Goal: Information Seeking & Learning: Learn about a topic

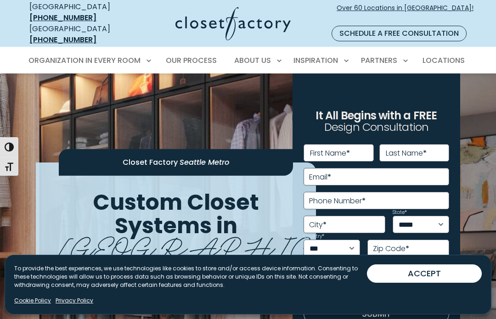
click at [39, 299] on link "Cookie Policy" at bounding box center [32, 301] width 37 height 8
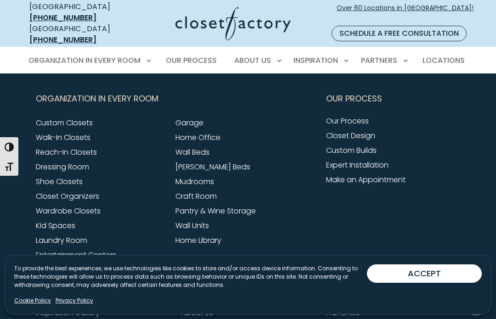
scroll to position [1073, 0]
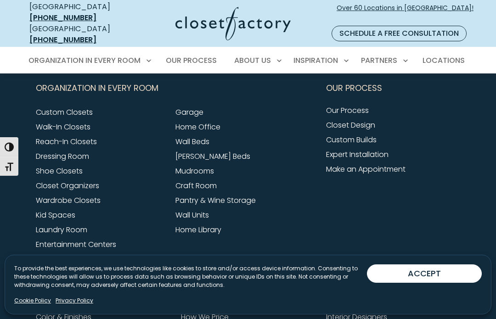
click at [431, 270] on button "ACCEPT" at bounding box center [424, 273] width 115 height 18
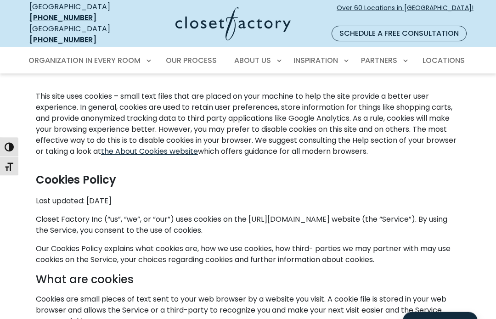
scroll to position [0, 0]
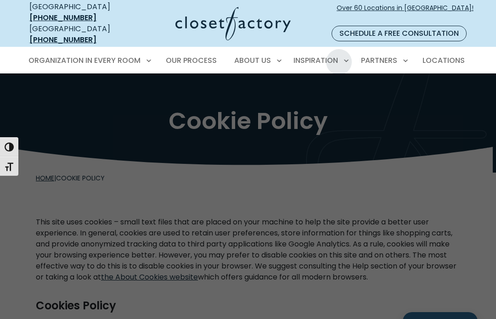
click at [320, 88] on span "Inspiration Gallery" at bounding box center [299, 92] width 69 height 9
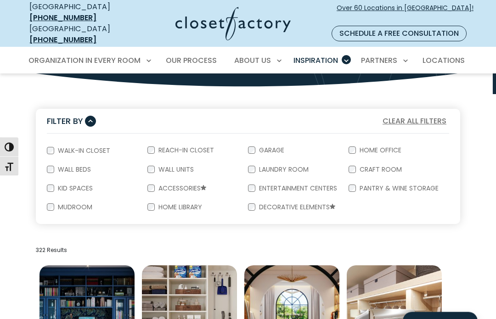
scroll to position [136, 0]
click at [56, 147] on label "Walk-In Closet" at bounding box center [83, 150] width 58 height 6
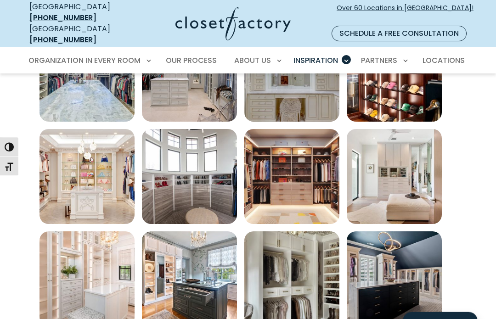
scroll to position [477, 0]
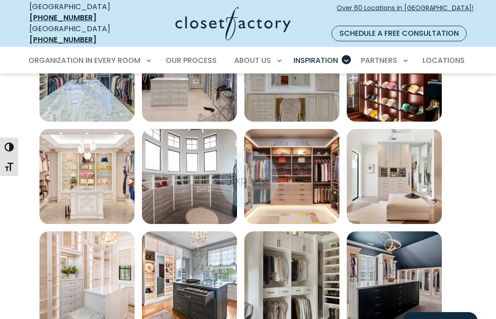
click at [312, 193] on img "Open inspiration gallery to preview enlarged image" at bounding box center [291, 176] width 95 height 95
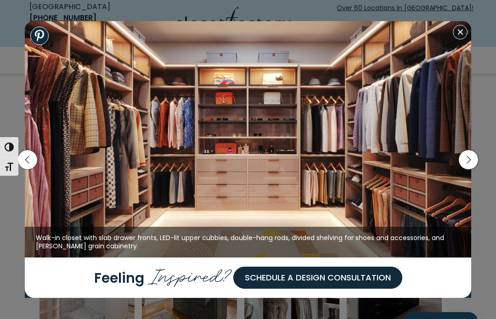
click at [467, 169] on icon "button" at bounding box center [468, 159] width 19 height 19
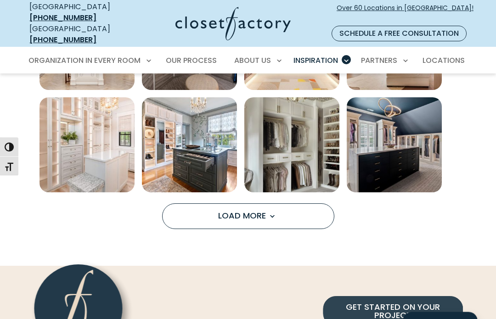
scroll to position [611, 0]
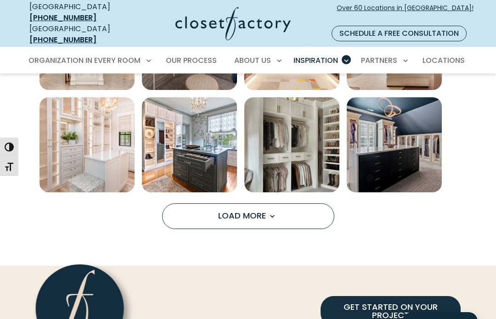
click at [279, 207] on button "Load More" at bounding box center [248, 216] width 172 height 26
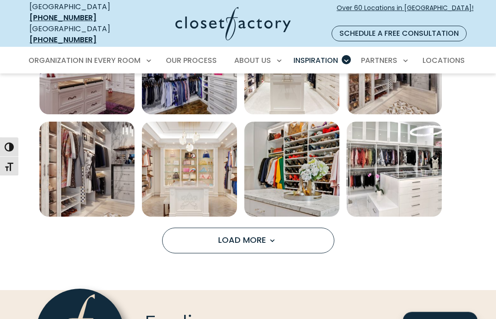
scroll to position [997, 0]
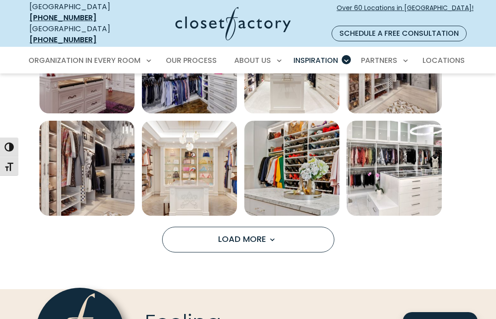
click at [279, 229] on button "Load More" at bounding box center [248, 240] width 172 height 26
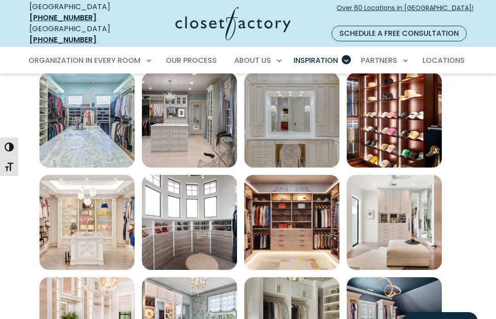
scroll to position [432, 0]
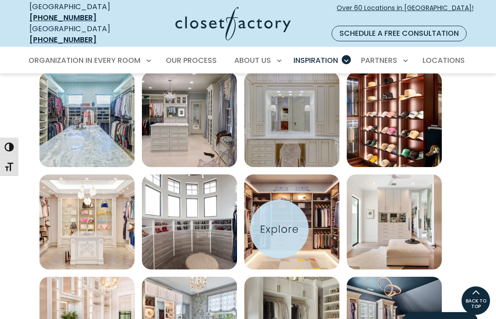
click at [137, 55] on span "Organization in Every Room" at bounding box center [84, 60] width 112 height 11
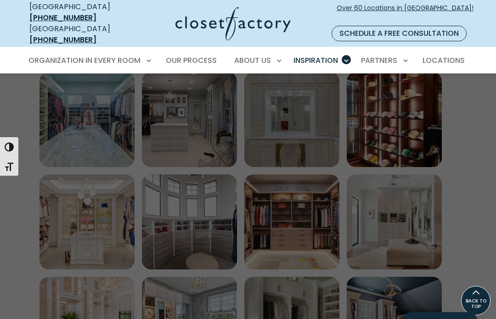
click at [81, 105] on span "Walk-In Closets" at bounding box center [63, 109] width 58 height 9
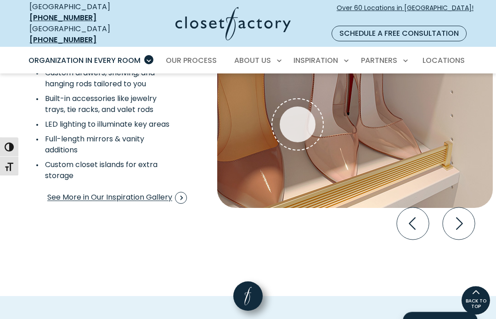
scroll to position [1754, 0]
